Goal: Transaction & Acquisition: Download file/media

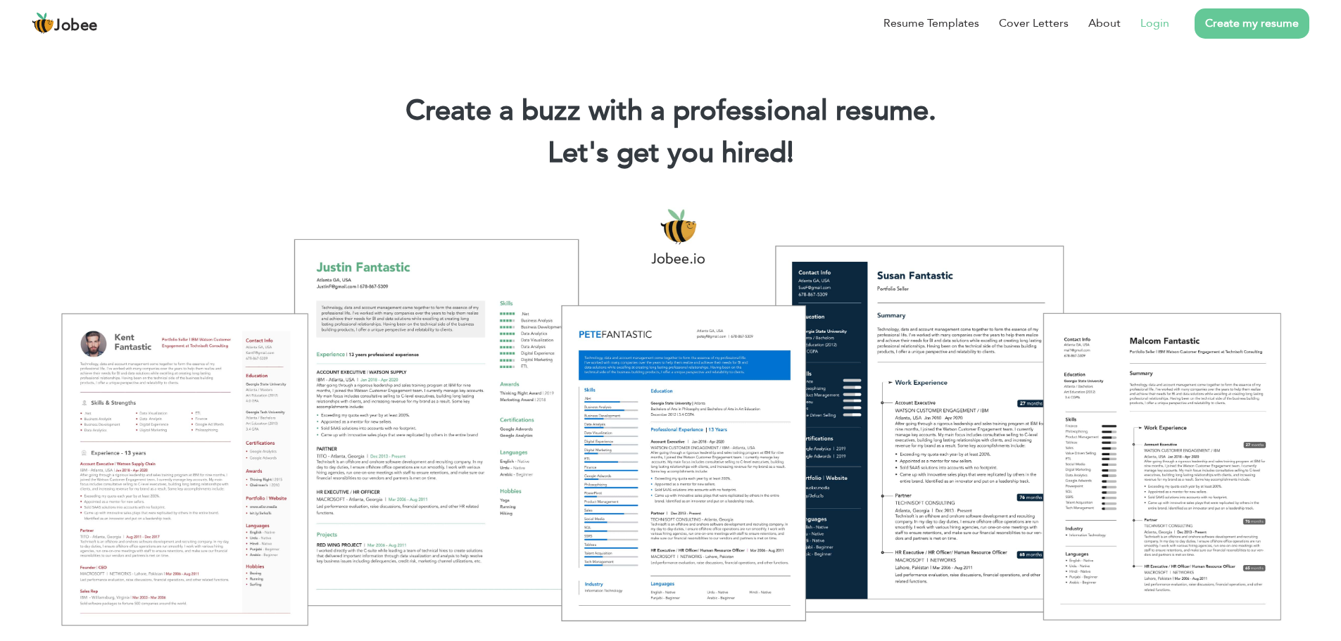
click at [1146, 22] on link "Login" at bounding box center [1154, 23] width 29 height 17
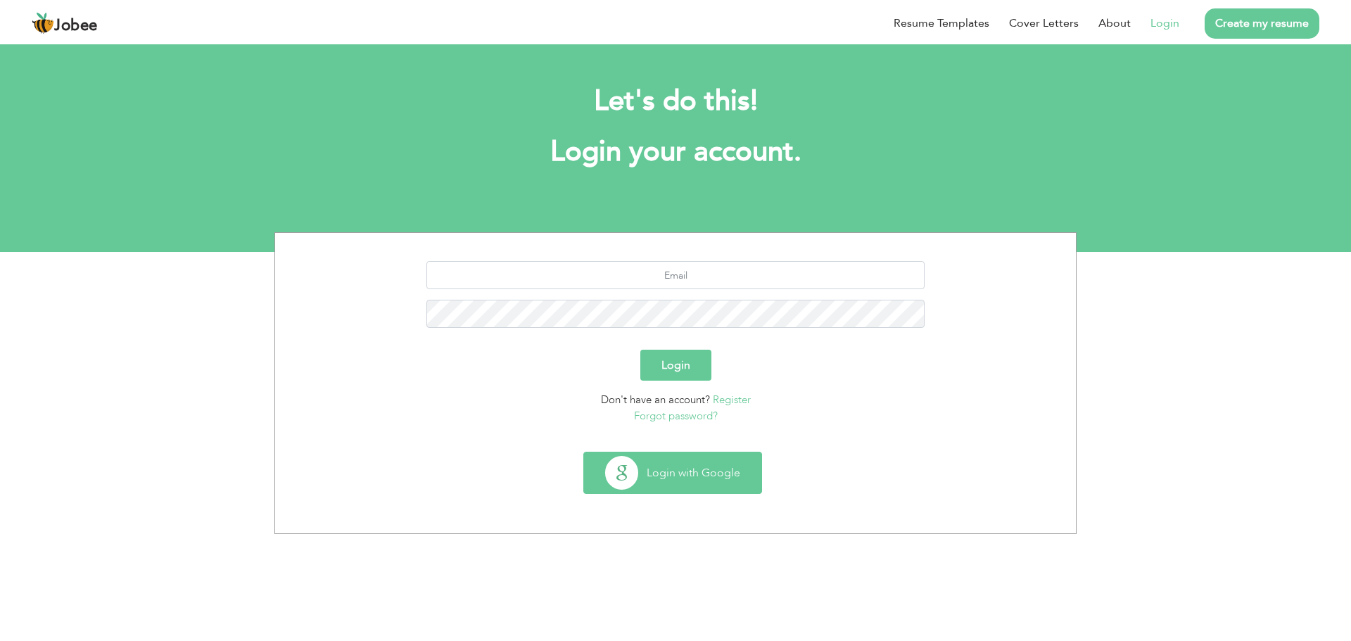
click at [696, 457] on button "Login with Google" at bounding box center [672, 473] width 177 height 41
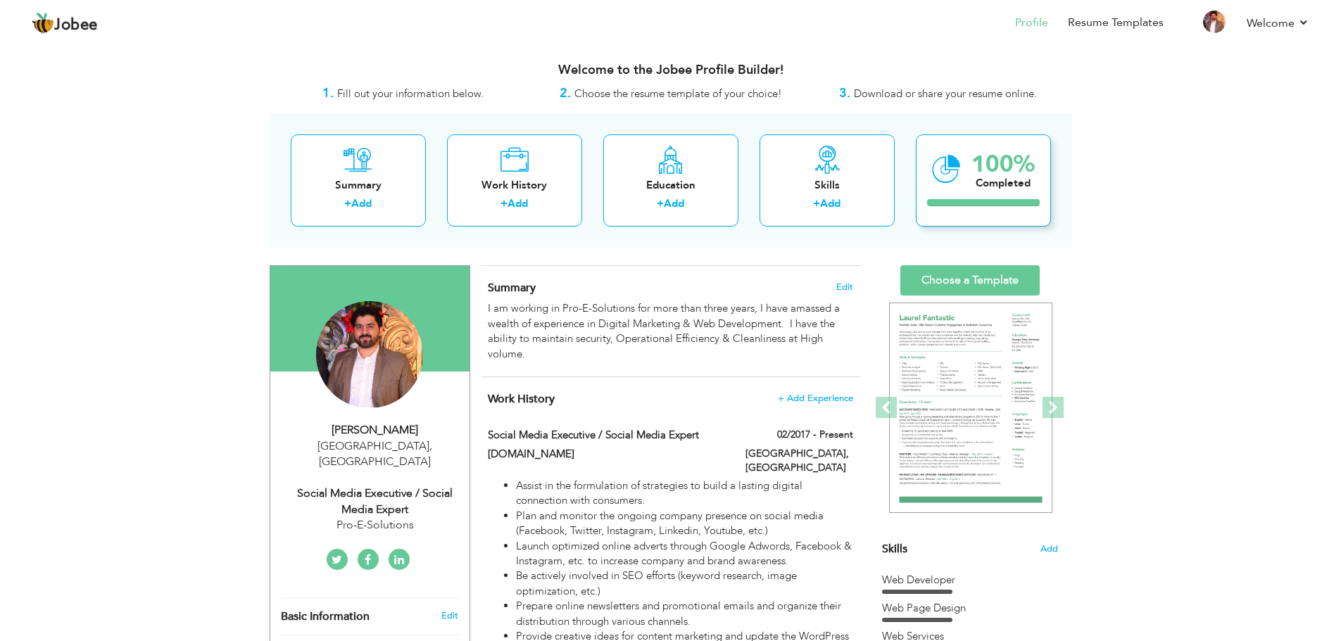
click at [959, 161] on icon at bounding box center [946, 169] width 29 height 47
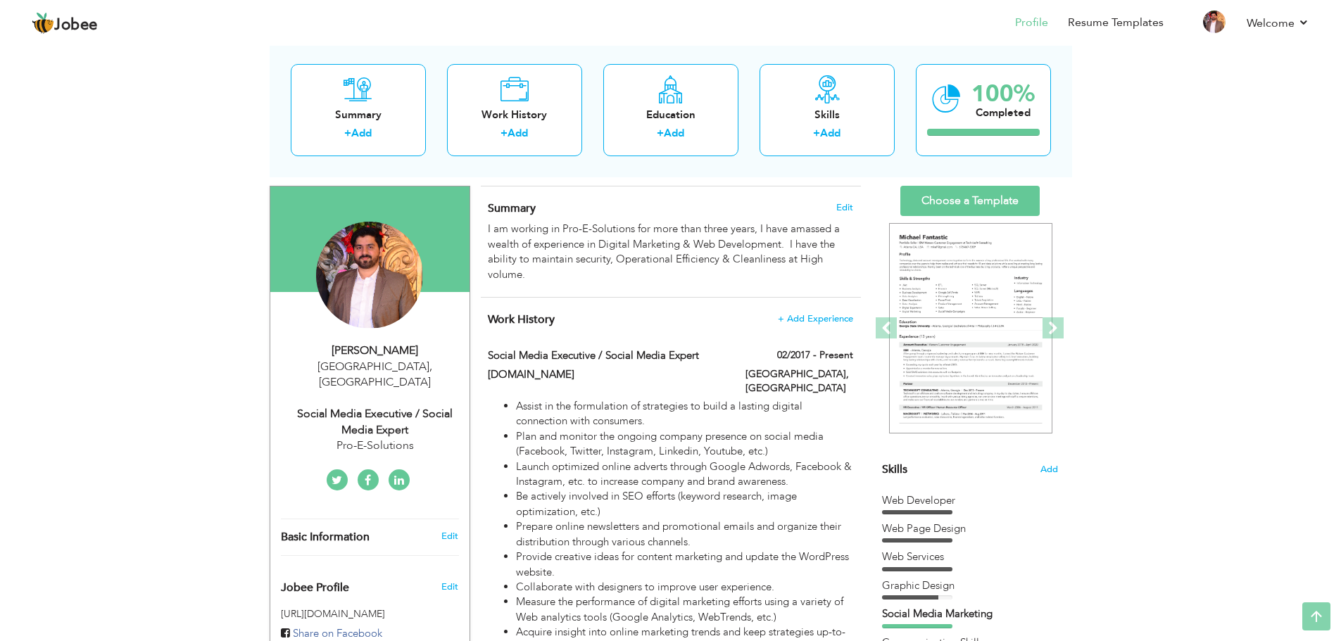
scroll to position [30, 0]
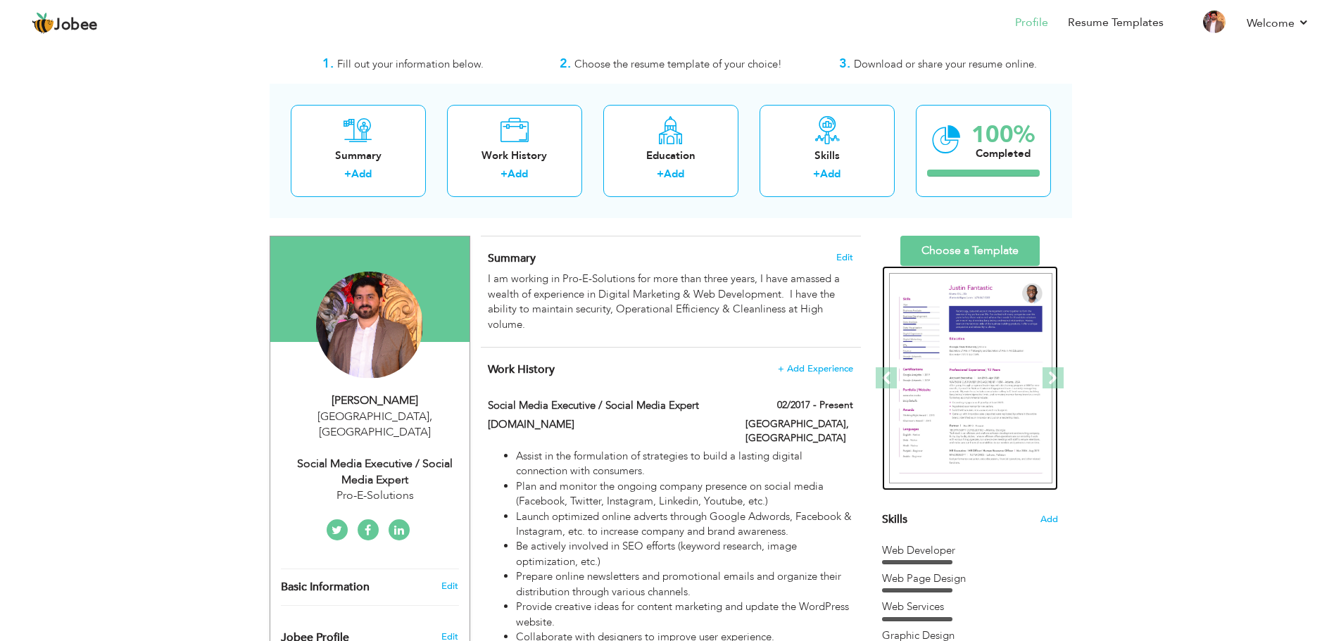
click at [1032, 365] on img at bounding box center [970, 378] width 163 height 211
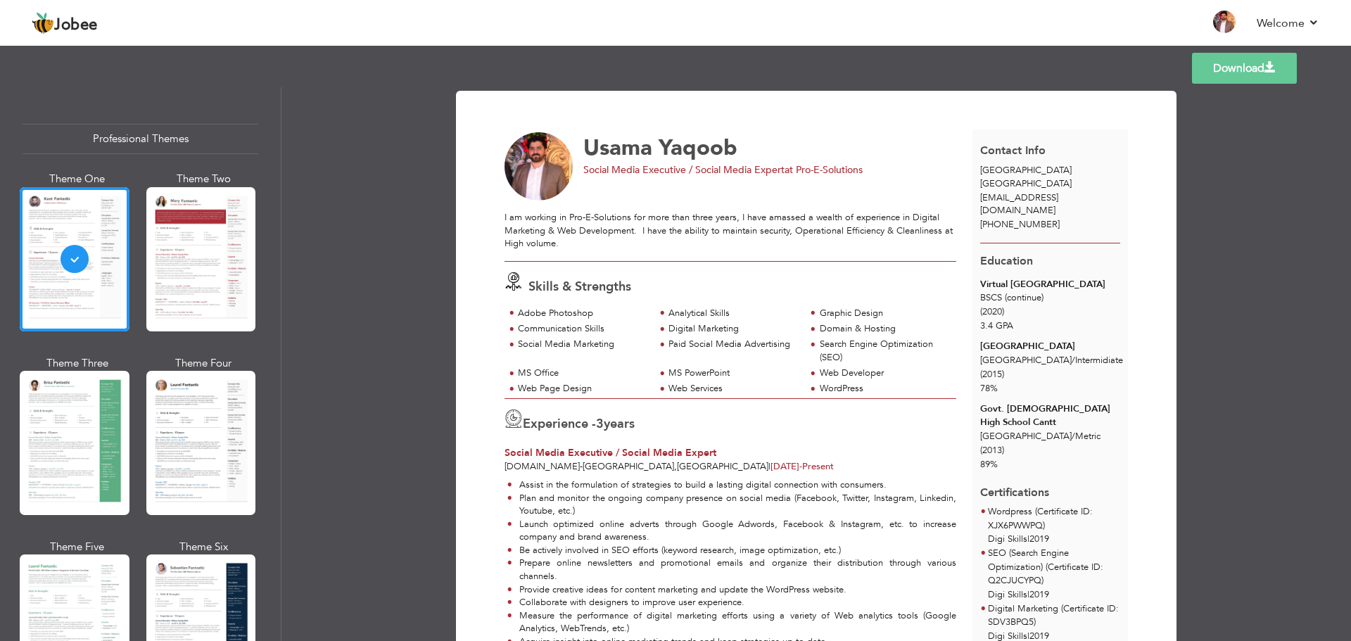
click at [1239, 61] on link "Download" at bounding box center [1244, 68] width 105 height 31
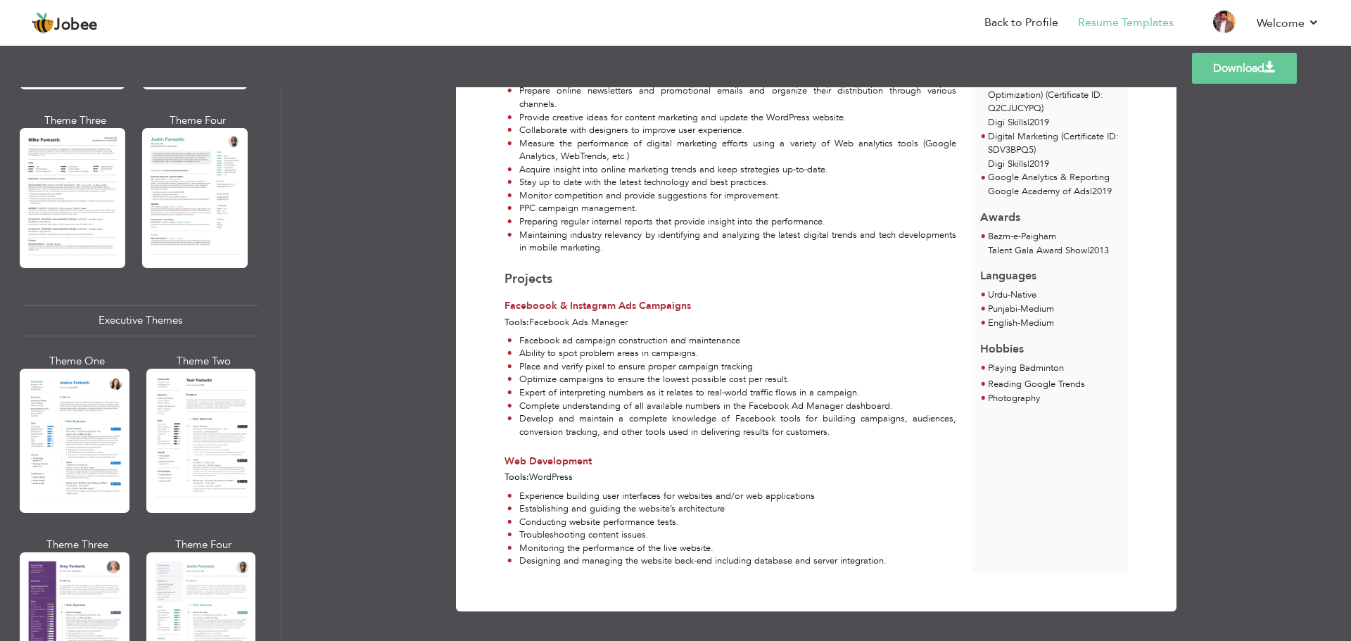
scroll to position [915, 0]
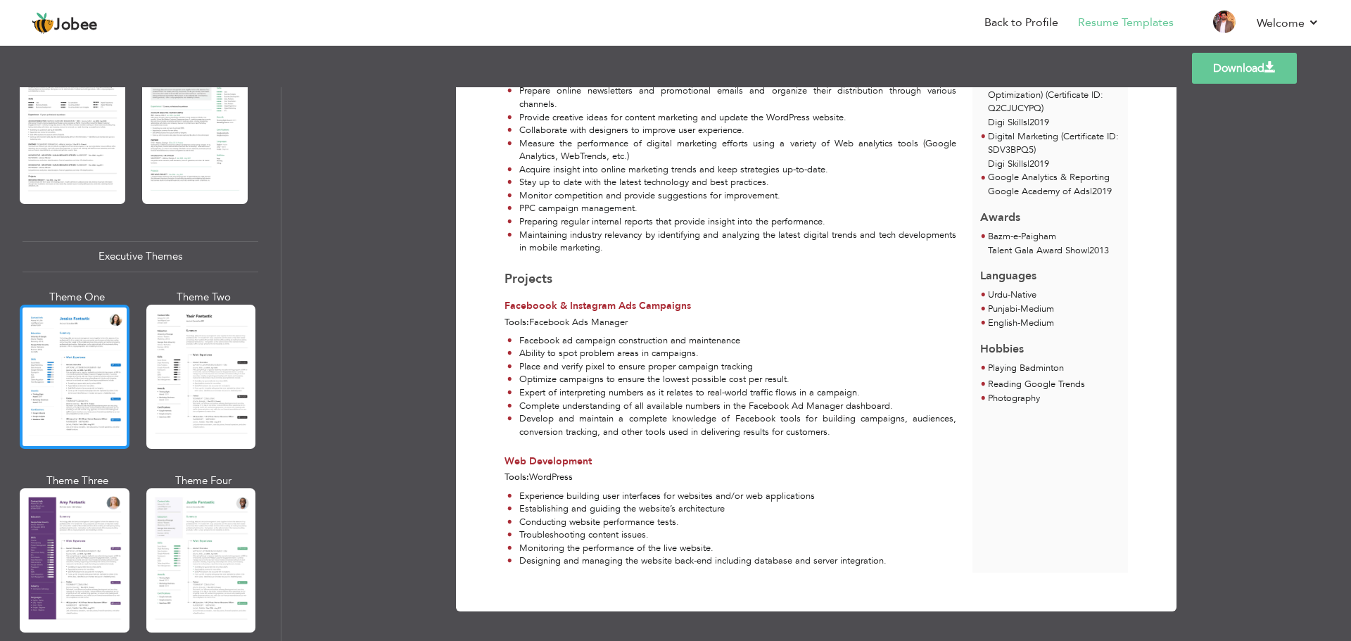
click at [87, 365] on div at bounding box center [75, 377] width 110 height 144
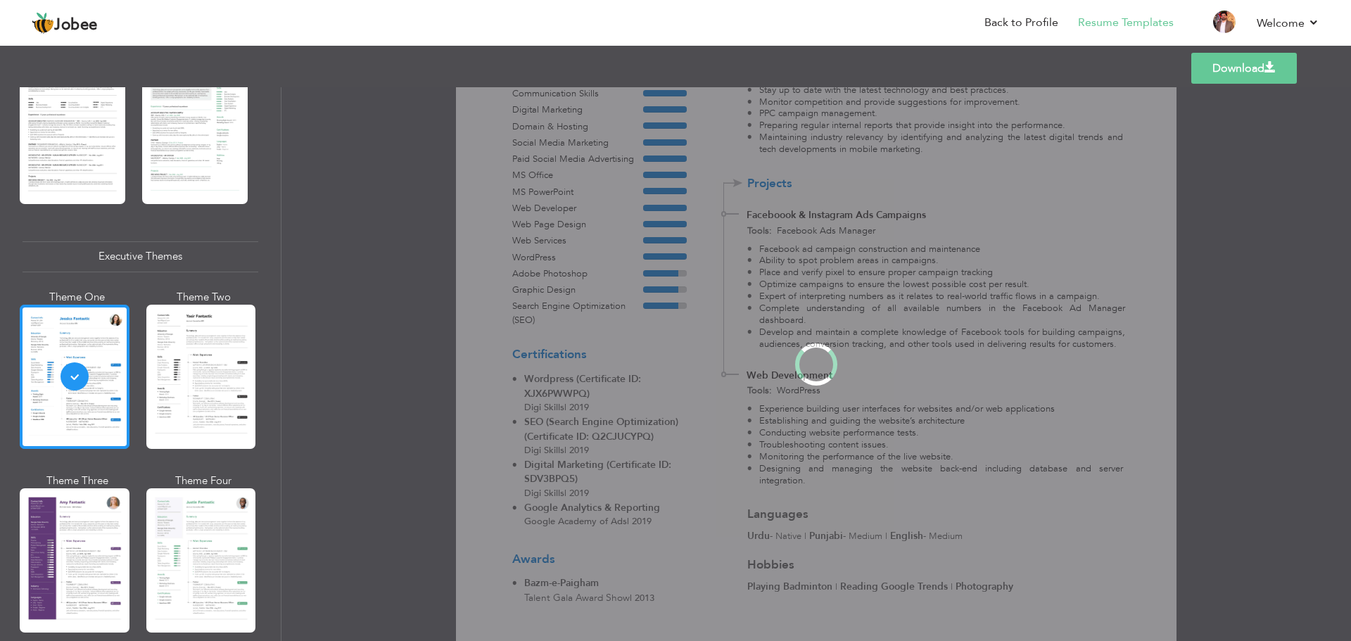
scroll to position [914, 0]
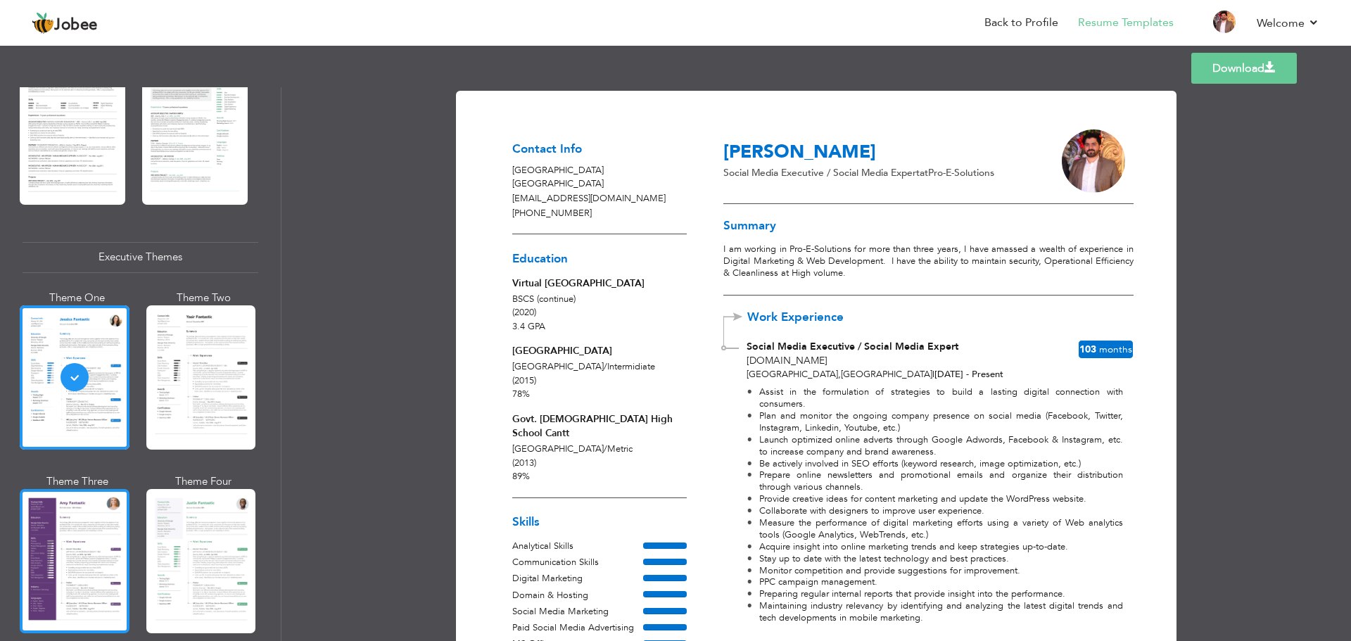
click at [80, 529] on div at bounding box center [75, 561] width 110 height 144
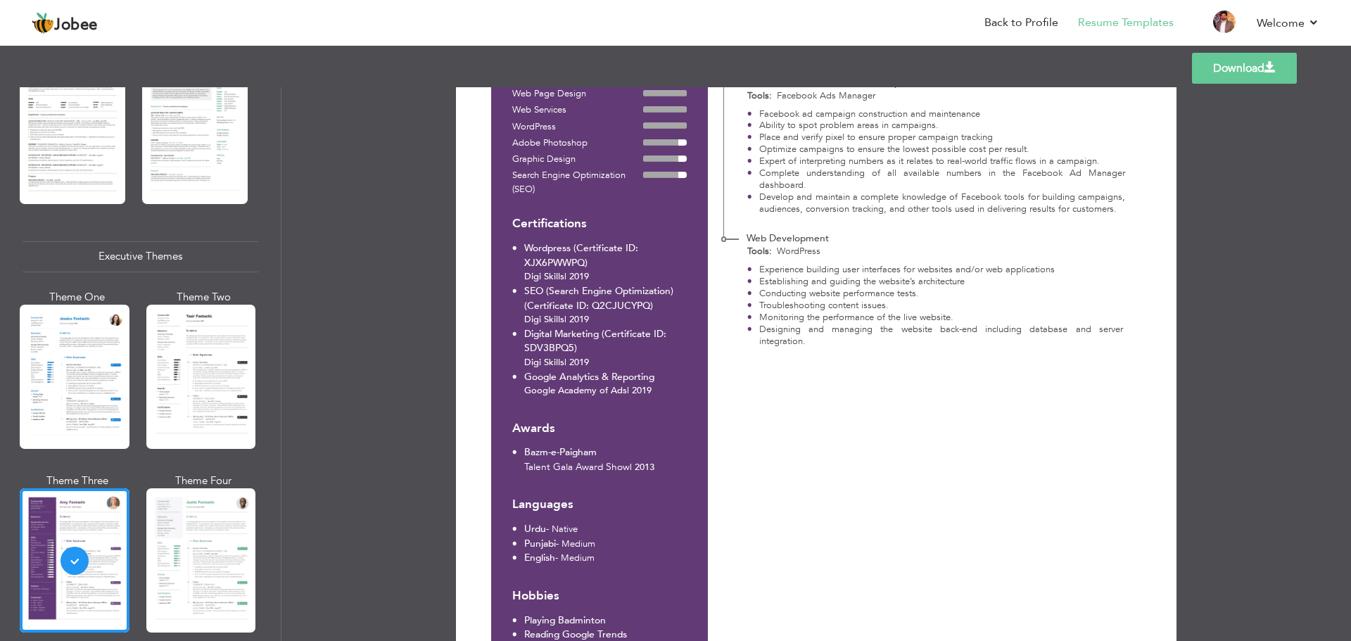
scroll to position [669, 0]
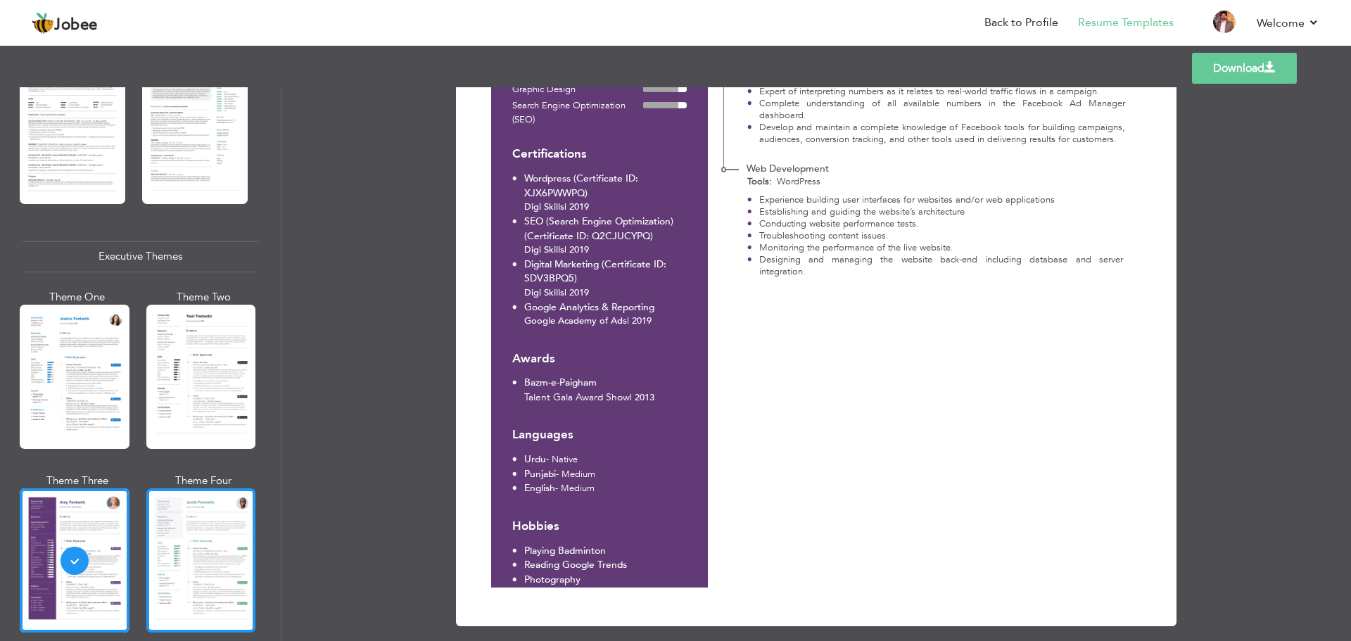
click at [194, 546] on div at bounding box center [201, 561] width 110 height 144
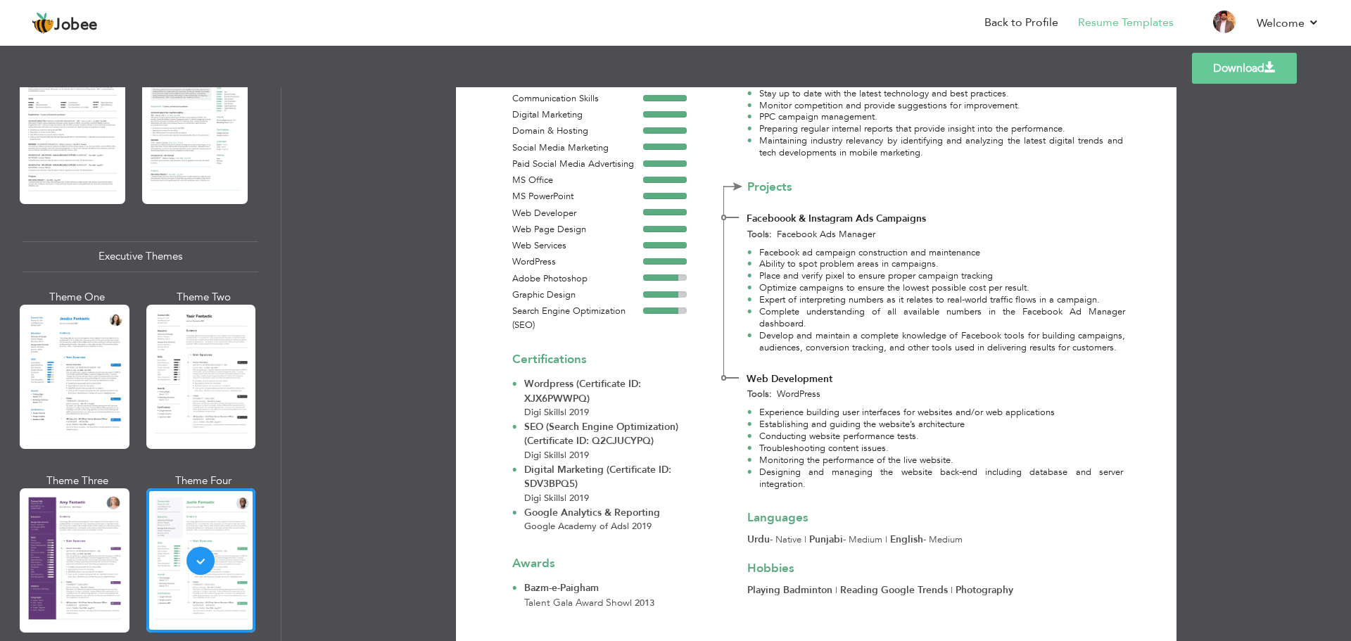
scroll to position [493, 0]
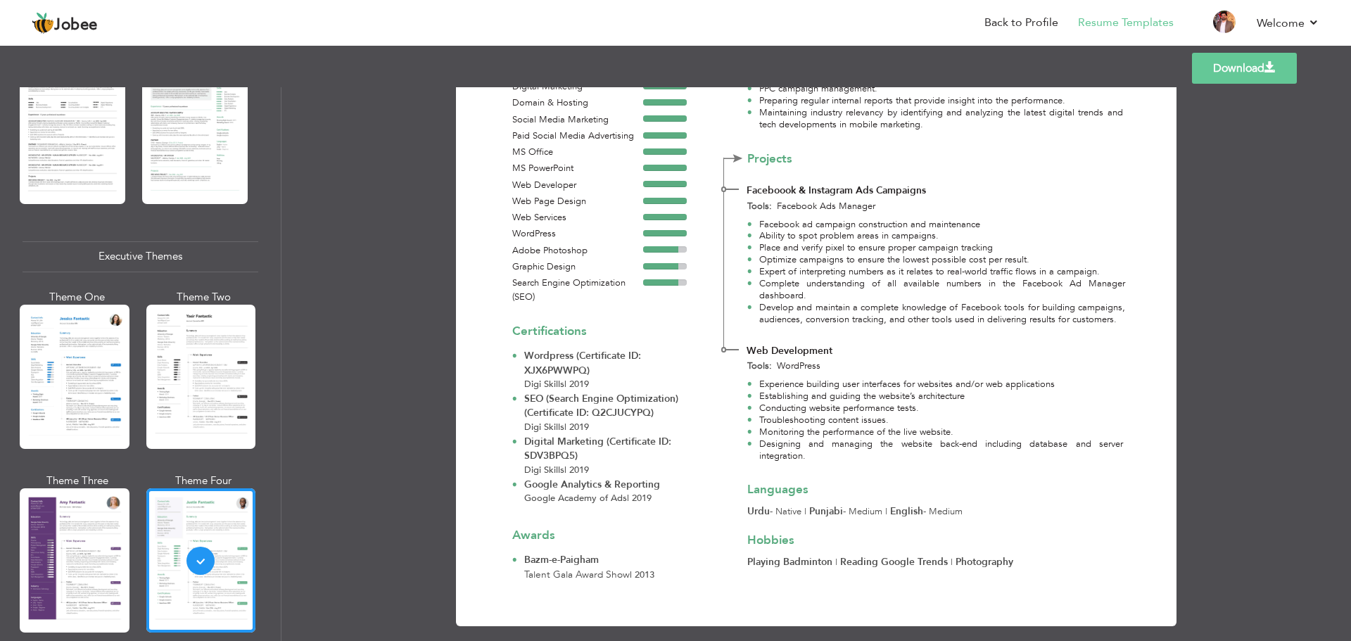
click at [1249, 69] on link "Download" at bounding box center [1244, 68] width 105 height 31
drag, startPoint x: 592, startPoint y: 372, endPoint x: 549, endPoint y: 365, distance: 43.4
click at [549, 378] on p "Digi Skills | 2019" at bounding box center [605, 385] width 163 height 14
click at [576, 378] on span "2019" at bounding box center [579, 384] width 20 height 13
click at [589, 378] on p "Digi Skills | 2019" at bounding box center [605, 385] width 163 height 14
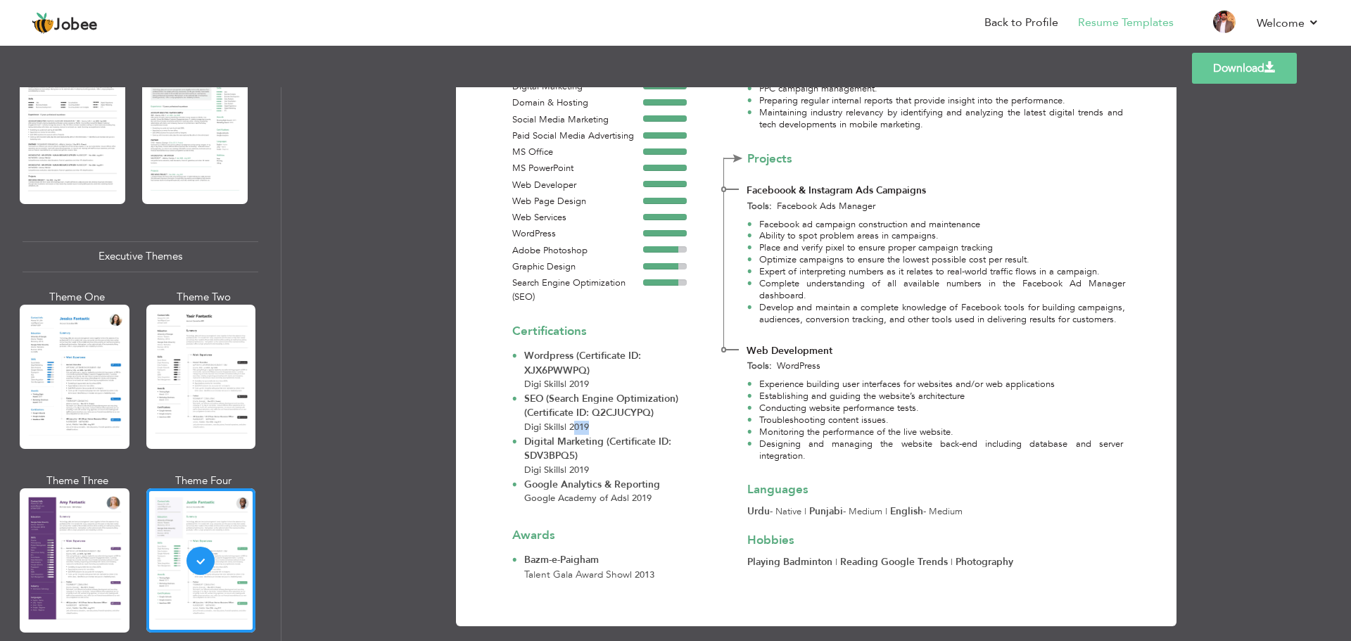
drag, startPoint x: 572, startPoint y: 417, endPoint x: 601, endPoint y: 412, distance: 30.1
click at [601, 421] on p "Digi Skills | 2019" at bounding box center [605, 428] width 163 height 14
click at [570, 421] on span "2019" at bounding box center [579, 427] width 20 height 13
drag, startPoint x: 565, startPoint y: 415, endPoint x: 605, endPoint y: 408, distance: 40.9
click at [605, 421] on p "Digi Skills | 2019" at bounding box center [605, 428] width 163 height 14
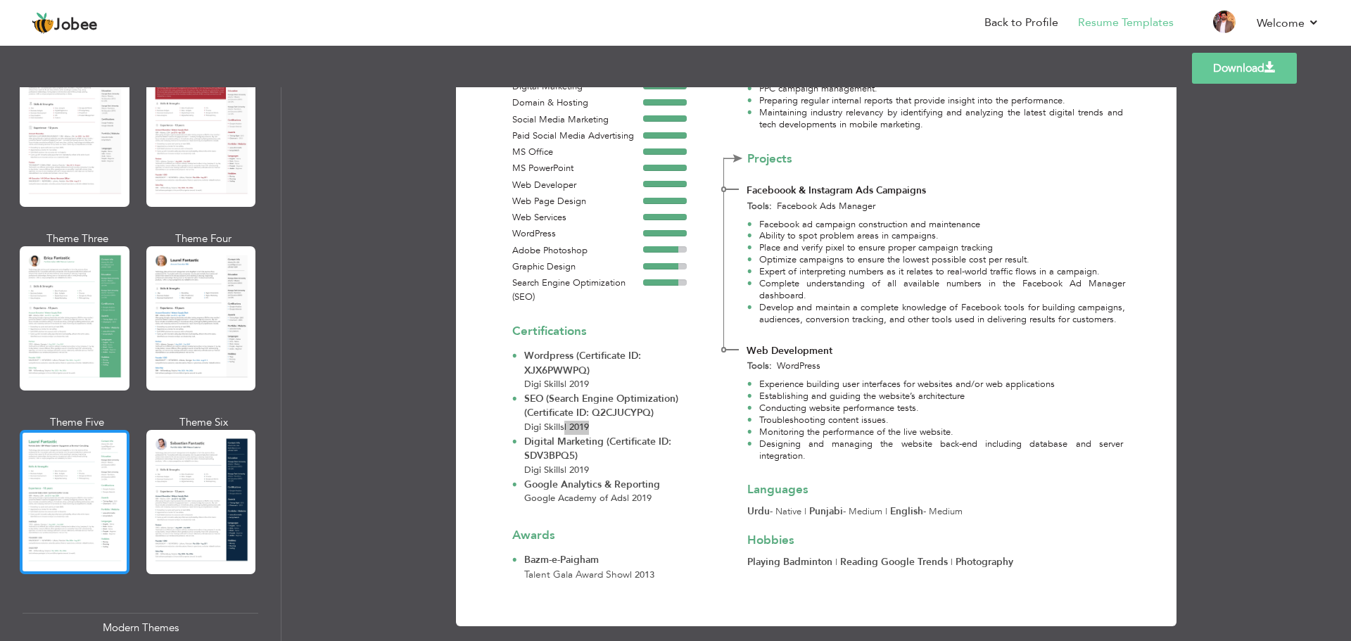
scroll to position [0, 0]
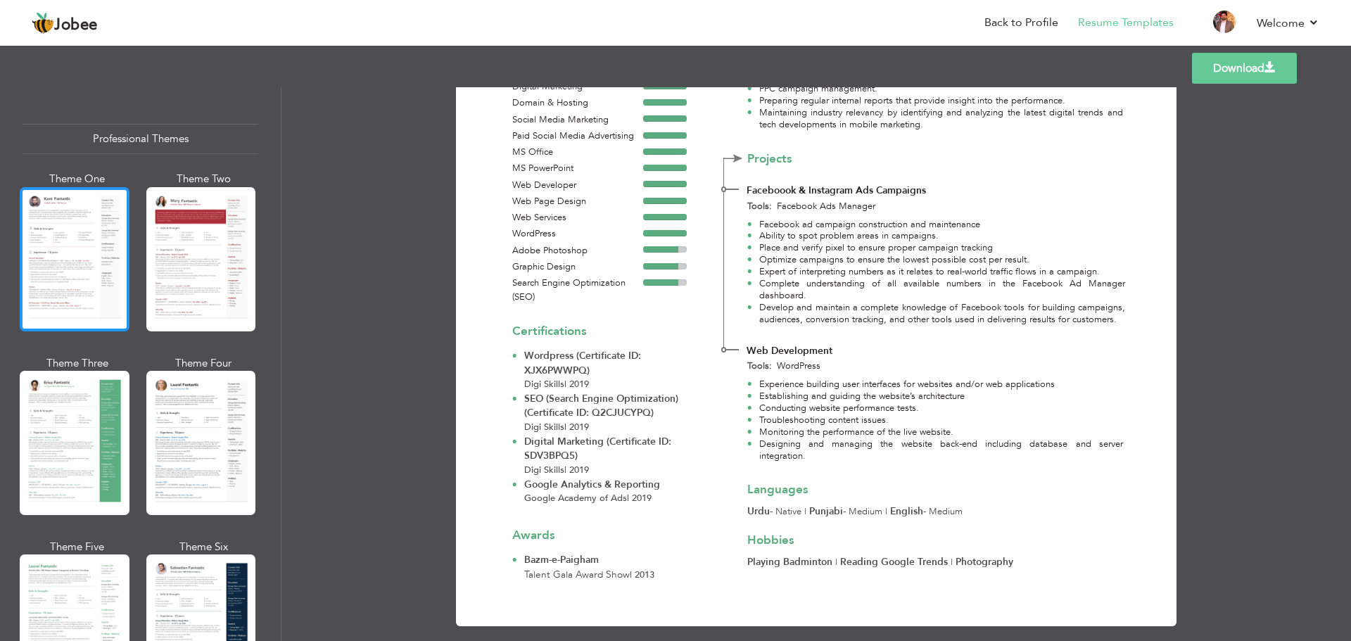
click at [81, 253] on div at bounding box center [75, 259] width 110 height 144
